Goal: Information Seeking & Learning: Learn about a topic

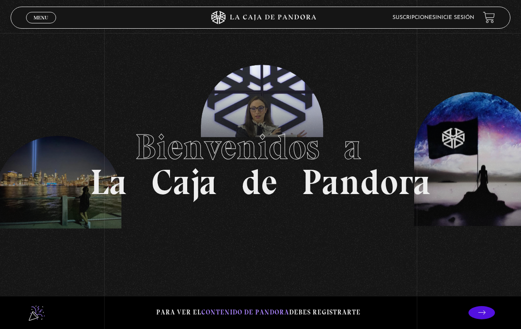
click at [473, 20] on link "Inicie sesión" at bounding box center [454, 17] width 39 height 5
click at [446, 20] on link "Inicie sesión" at bounding box center [454, 17] width 39 height 5
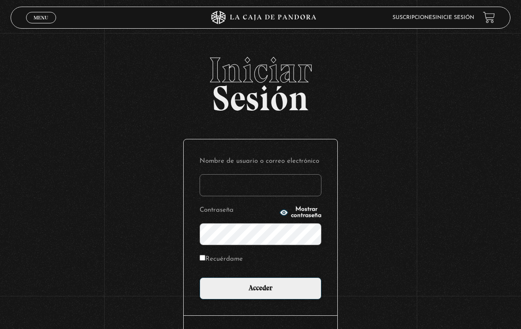
type input "dmoralespalavecino@gmail.com"
click at [260, 291] on input "Acceder" at bounding box center [260, 289] width 122 height 22
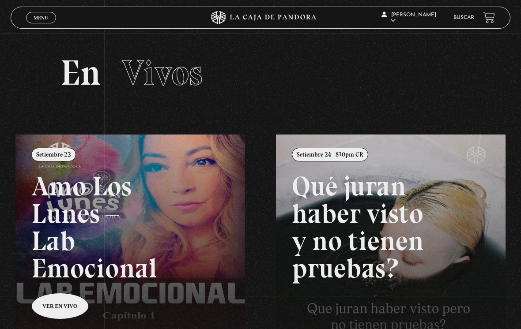
click at [463, 18] on link "Buscar" at bounding box center [463, 17] width 21 height 5
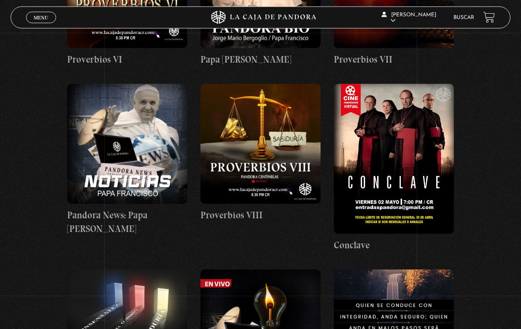
scroll to position [1590, 0]
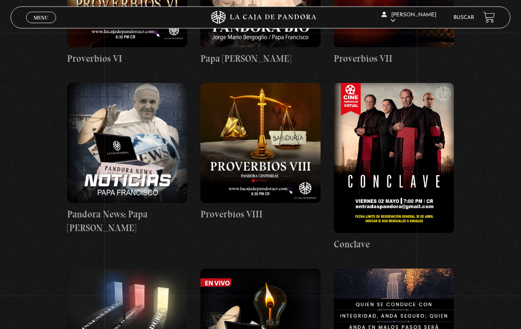
click at [464, 16] on link "Buscar" at bounding box center [463, 17] width 21 height 5
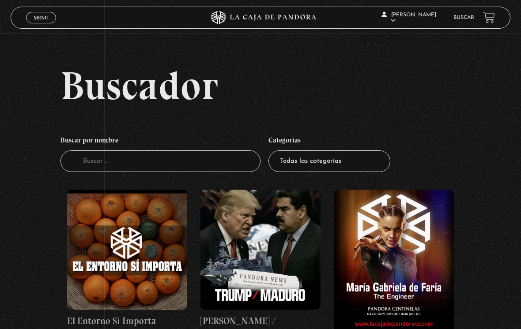
click at [361, 172] on select "Todas las categorías 11:11 Humanitario (1) Amo los Lunes (3) Análisis de series…" at bounding box center [329, 161] width 122 height 22
click at [216, 166] on input "Buscador" at bounding box center [160, 161] width 200 height 22
type input "[GEOGRAPHIC_DATA]"
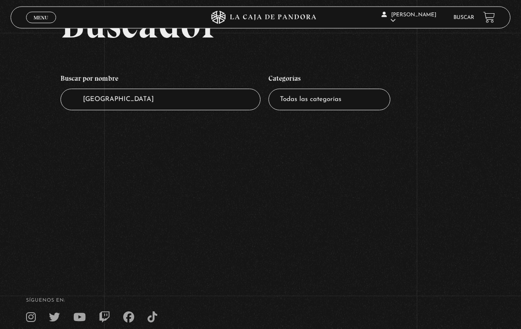
scroll to position [54, 0]
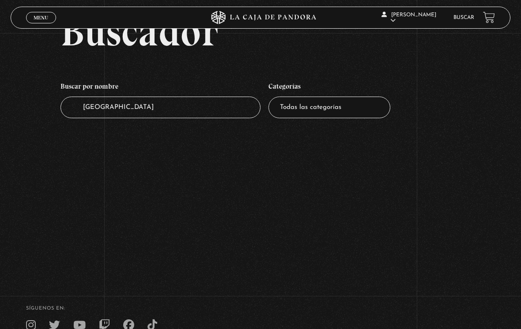
click at [209, 115] on input "[GEOGRAPHIC_DATA]" at bounding box center [160, 108] width 200 height 22
type input "Tr"
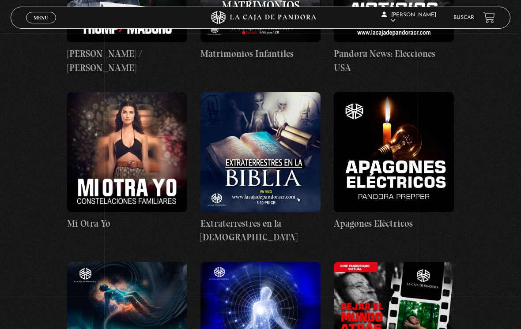
scroll to position [267, 0]
click at [263, 165] on figure at bounding box center [260, 153] width 120 height 120
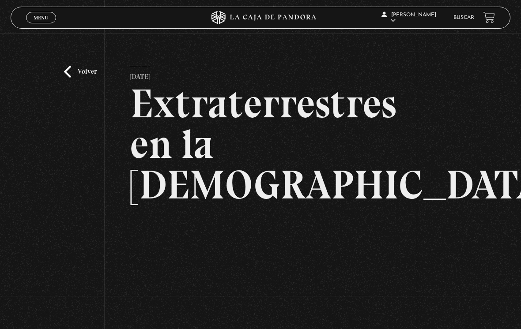
scroll to position [38, 0]
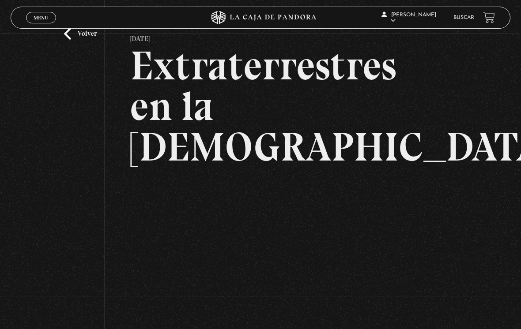
click at [80, 40] on link "Volver" at bounding box center [80, 34] width 33 height 12
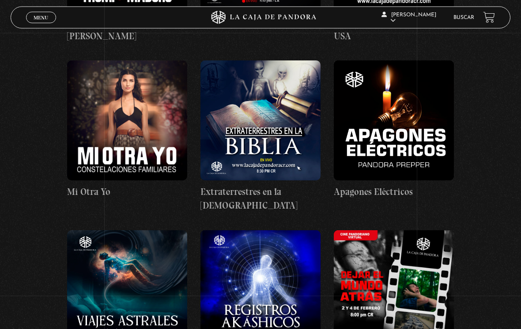
scroll to position [299, 0]
click at [285, 140] on figure at bounding box center [260, 120] width 120 height 120
